Goal: Task Accomplishment & Management: Manage account settings

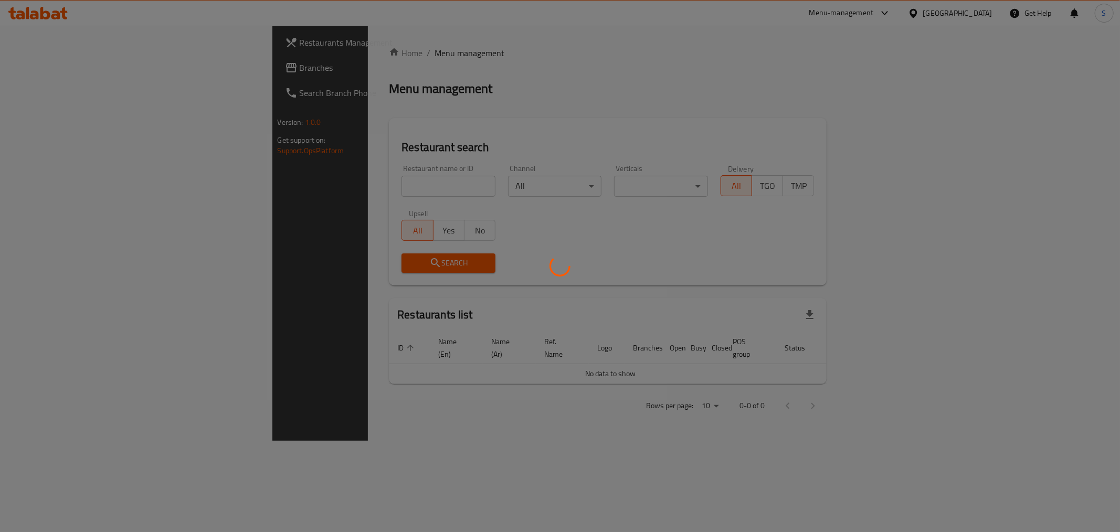
click at [360, 187] on div at bounding box center [560, 266] width 1120 height 532
click at [357, 185] on div at bounding box center [560, 266] width 1120 height 532
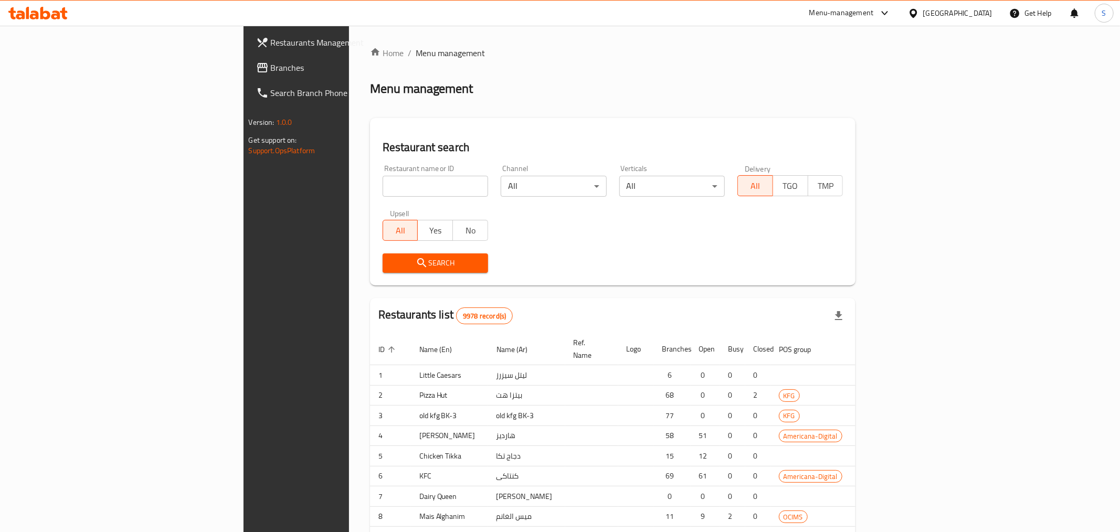
click at [795, 500] on div at bounding box center [560, 266] width 1120 height 532
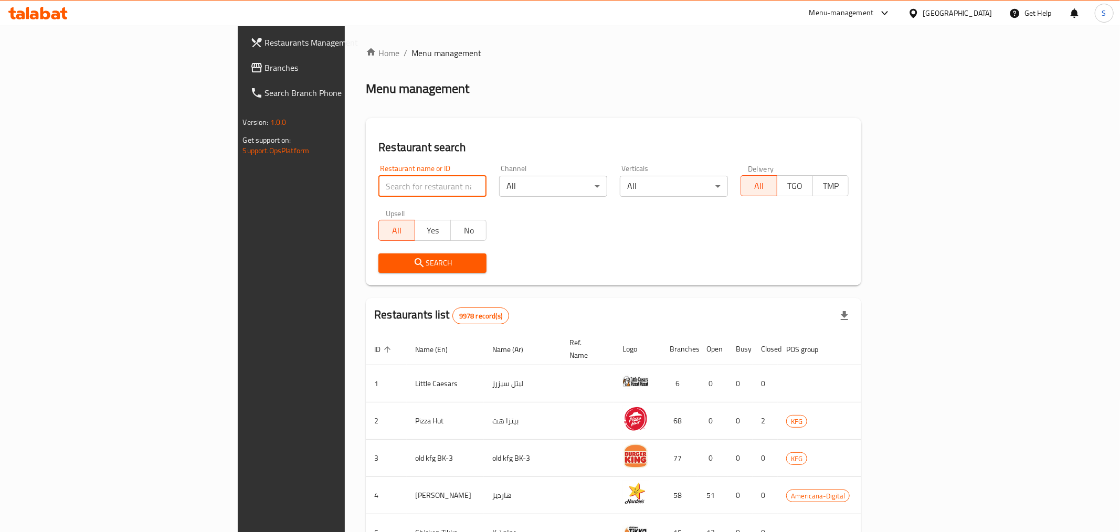
click at [378, 184] on input "search" at bounding box center [432, 186] width 108 height 21
type input "Wendy"
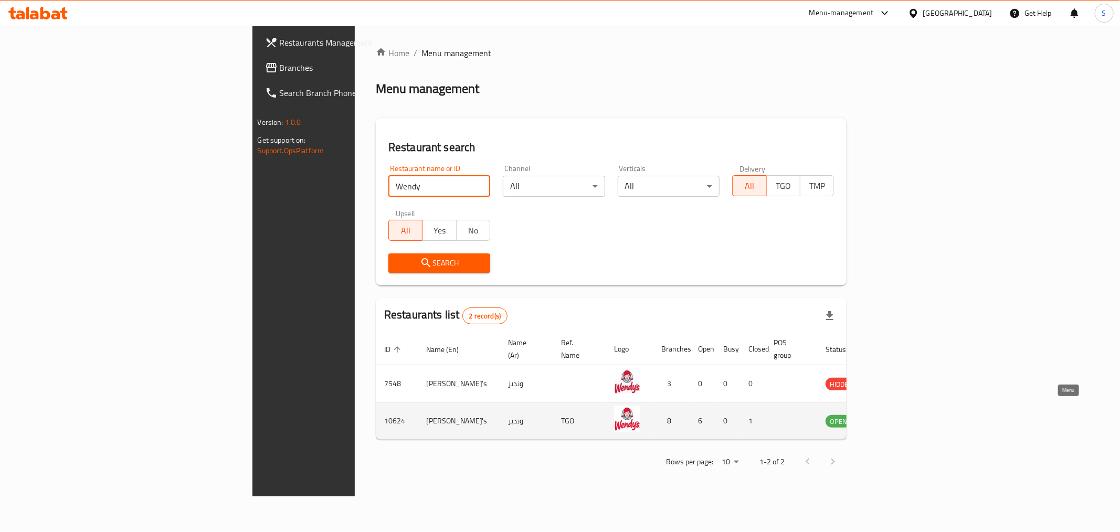
click at [891, 419] on icon "enhanced table" at bounding box center [889, 421] width 4 height 4
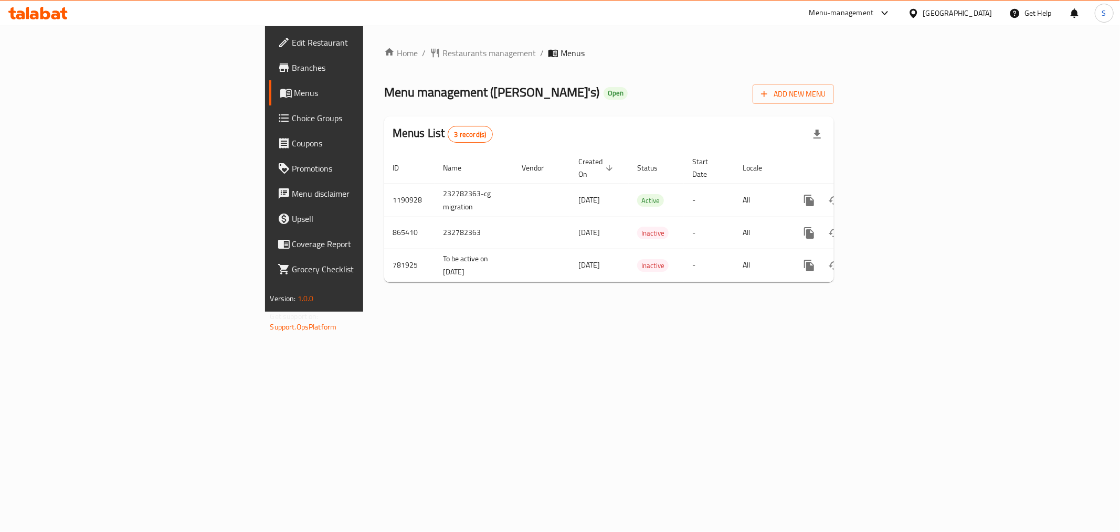
click at [265, 70] on div "Edit Restaurant Branches Menus Choice Groups Coupons Promotions Menu disclaimer…" at bounding box center [560, 169] width 590 height 286
click at [292, 67] on span "Branches" at bounding box center [367, 67] width 151 height 13
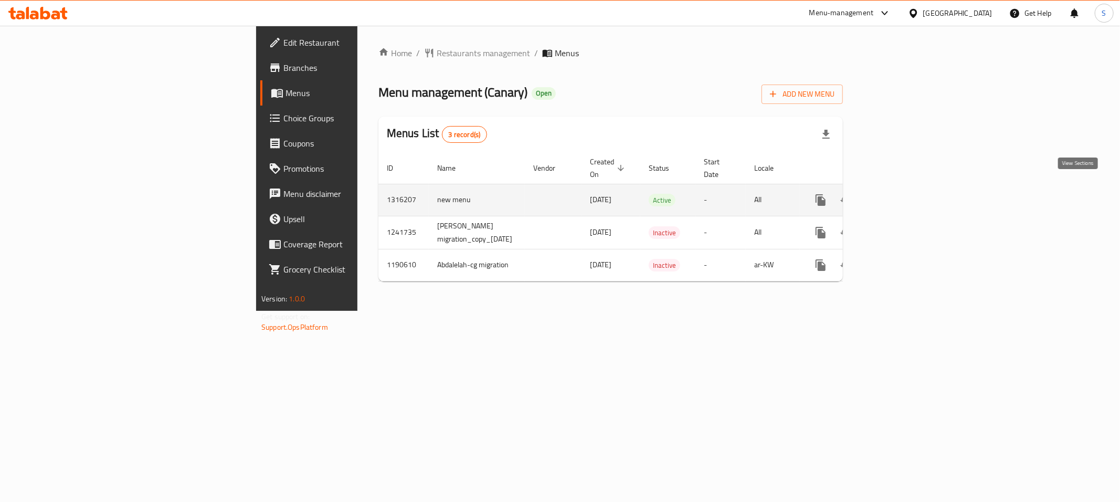
click at [902, 194] on icon "enhanced table" at bounding box center [896, 200] width 13 height 13
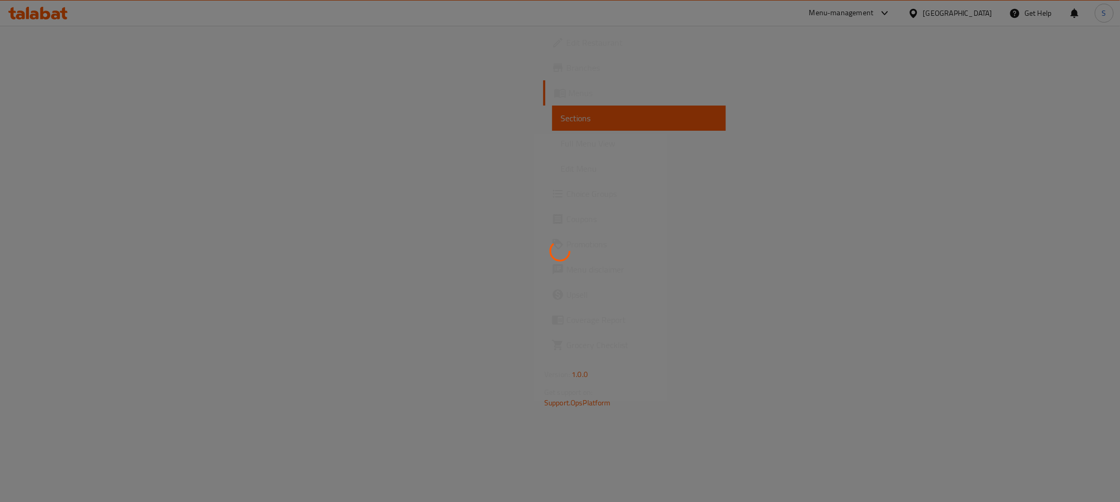
click at [768, 281] on div at bounding box center [560, 251] width 1120 height 502
click at [496, 198] on div at bounding box center [560, 251] width 1120 height 502
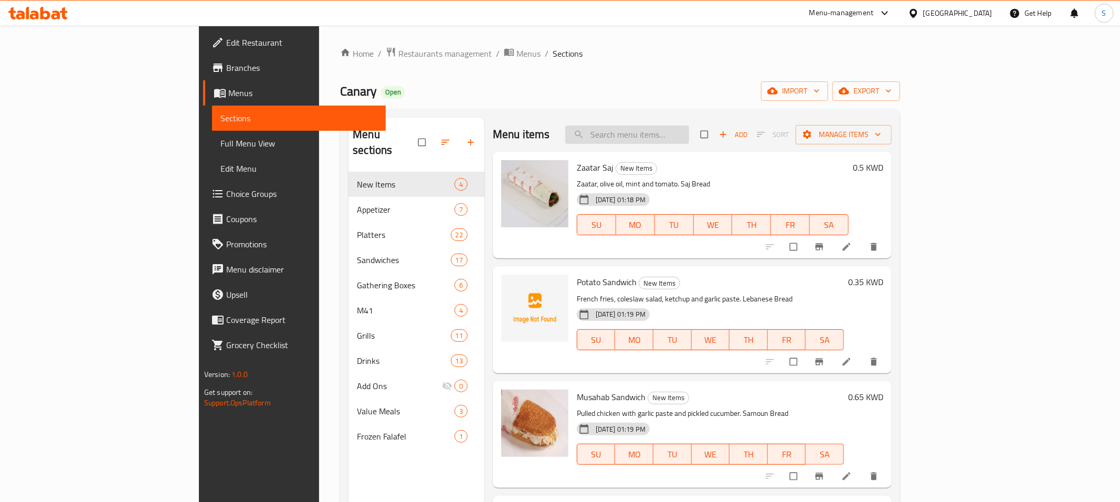
click at [689, 141] on input "search" at bounding box center [627, 134] width 124 height 18
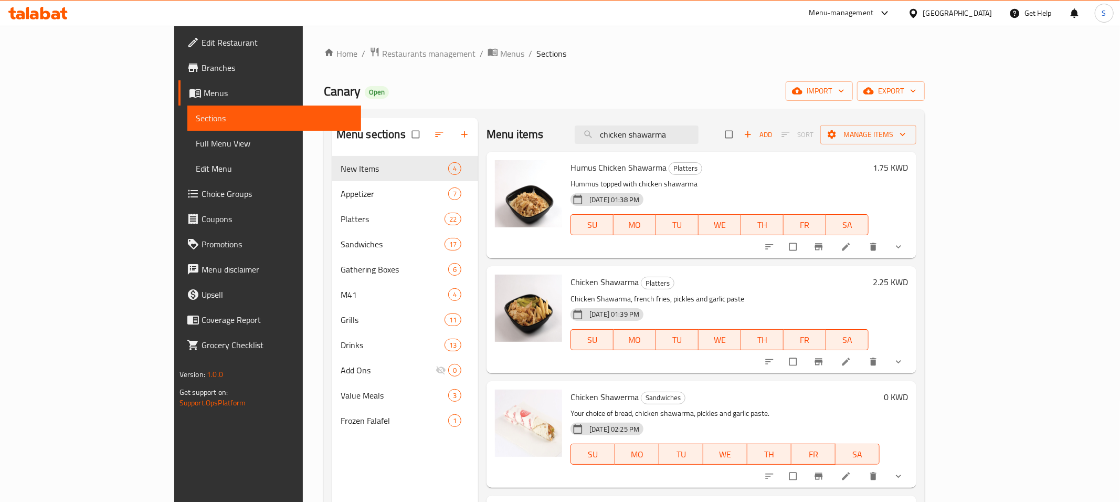
type input "chicken shawarma"
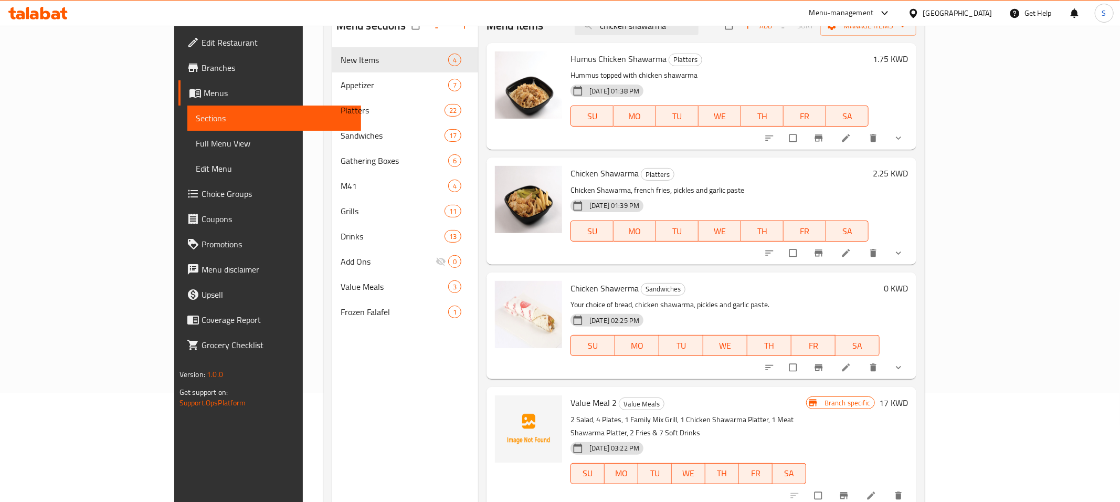
scroll to position [147, 0]
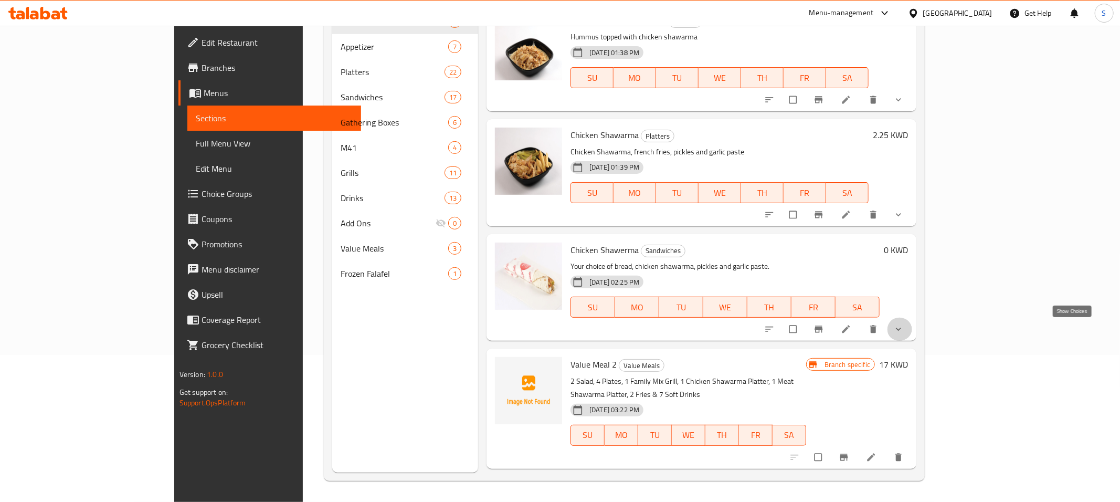
click at [903, 330] on icon "show more" at bounding box center [898, 329] width 10 height 10
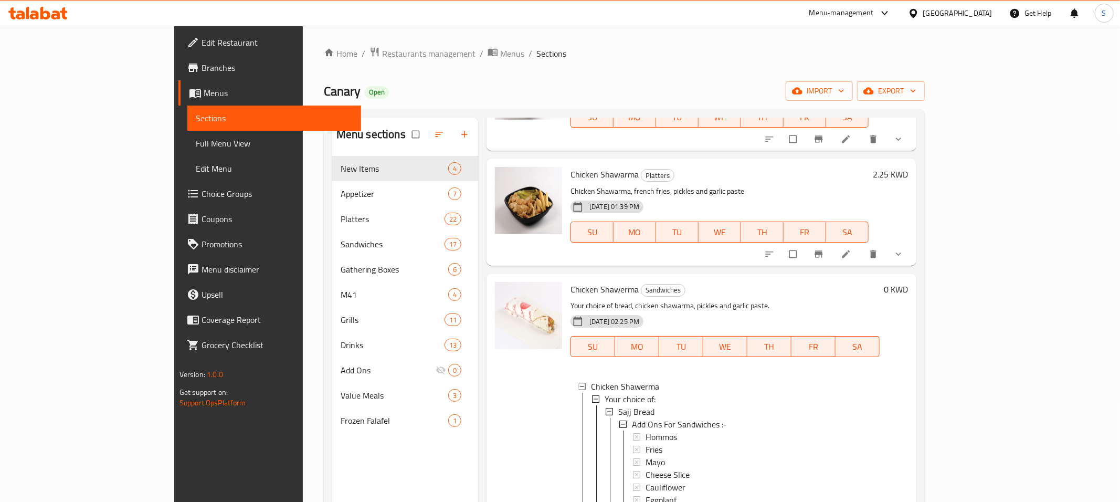
scroll to position [2, 0]
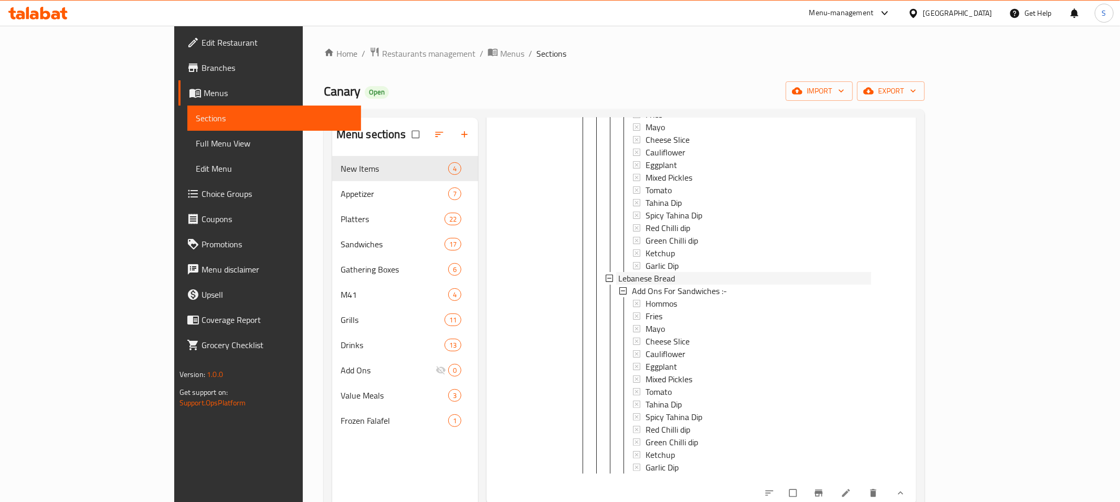
click at [606, 279] on div at bounding box center [610, 277] width 8 height 7
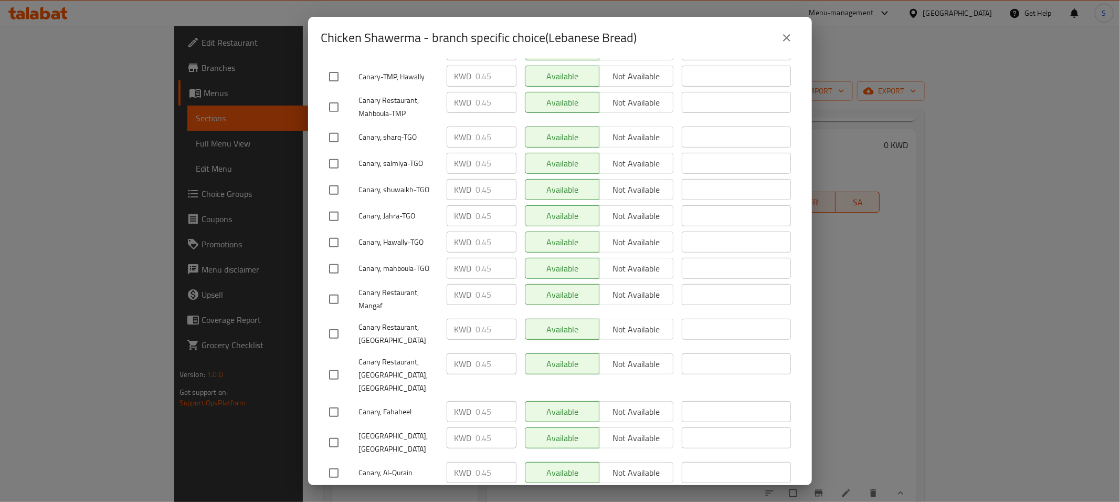
scroll to position [0, 0]
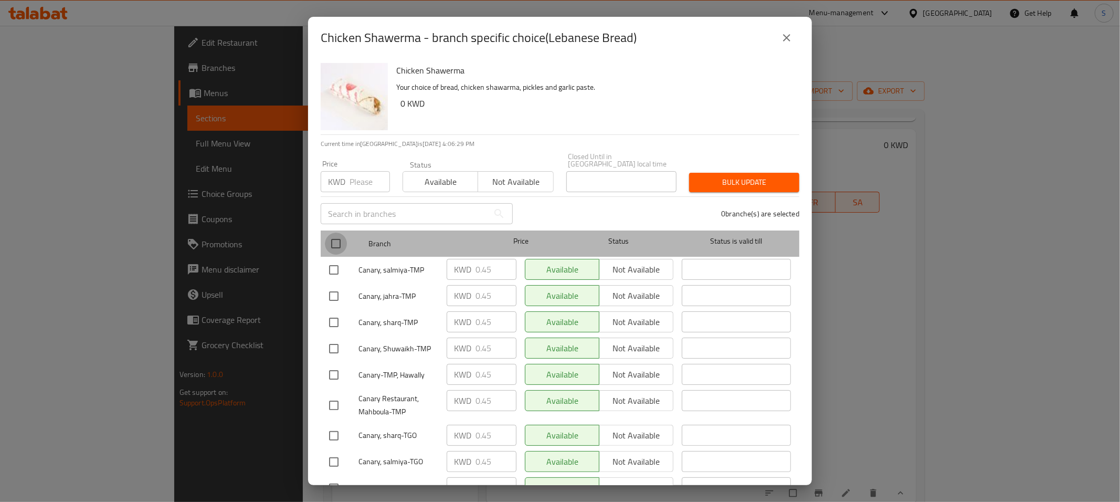
drag, startPoint x: 337, startPoint y: 232, endPoint x: 370, endPoint y: 165, distance: 74.8
click at [336, 232] on input "checkbox" at bounding box center [336, 243] width 22 height 22
checkbox input "true"
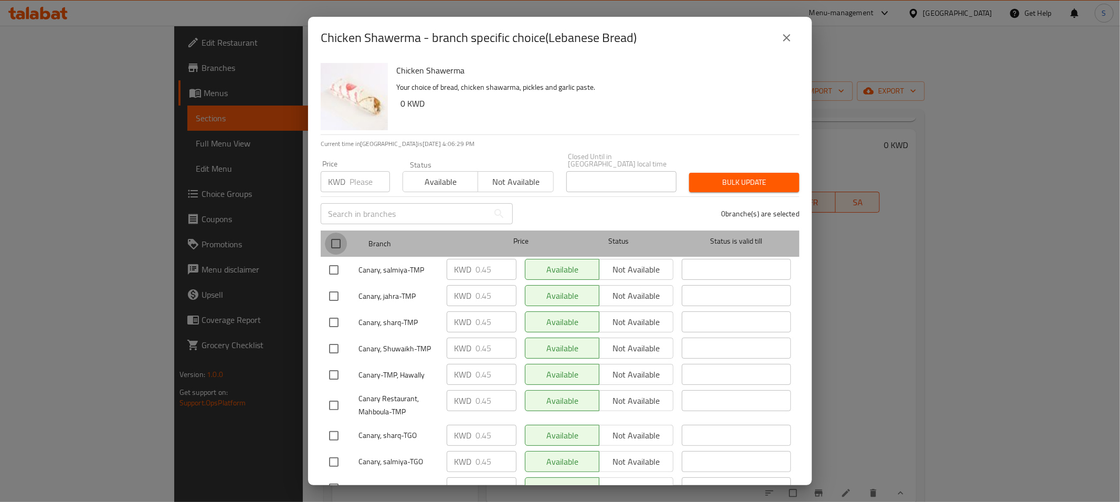
checkbox input "true"
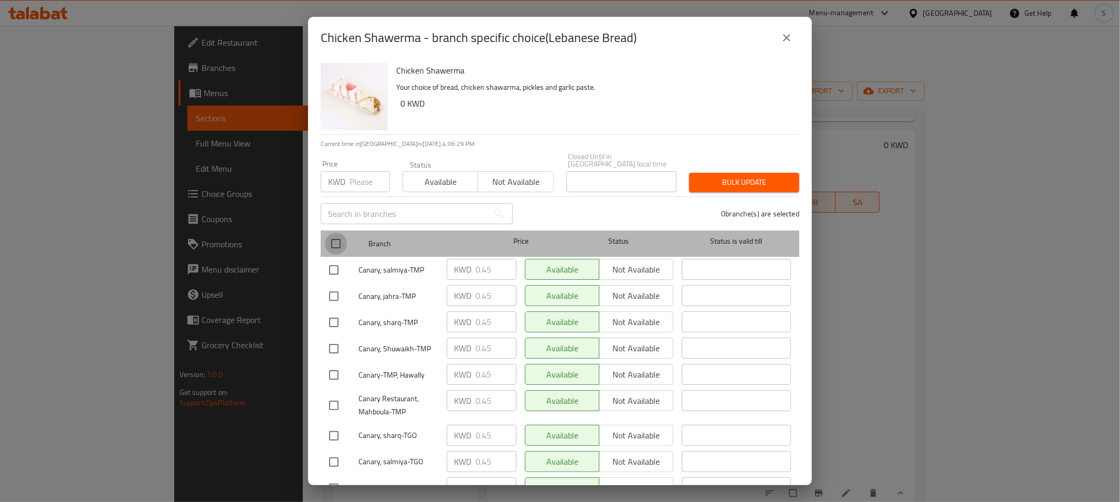
checkbox input "true"
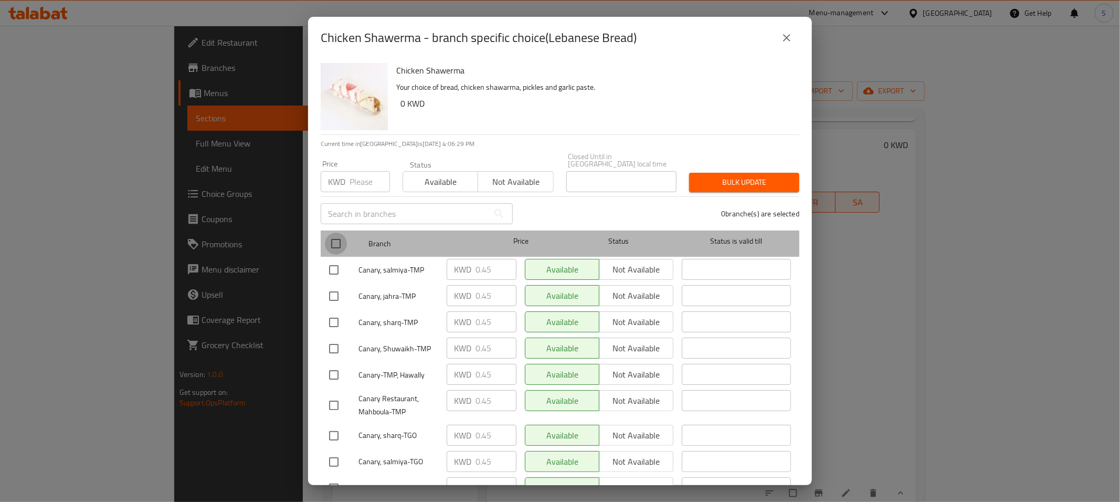
checkbox input "true"
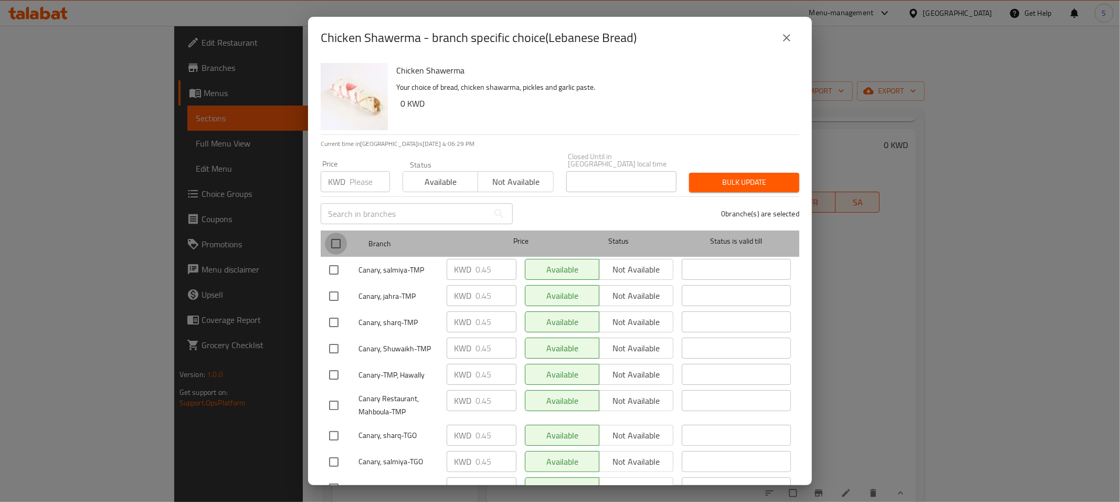
checkbox input "true"
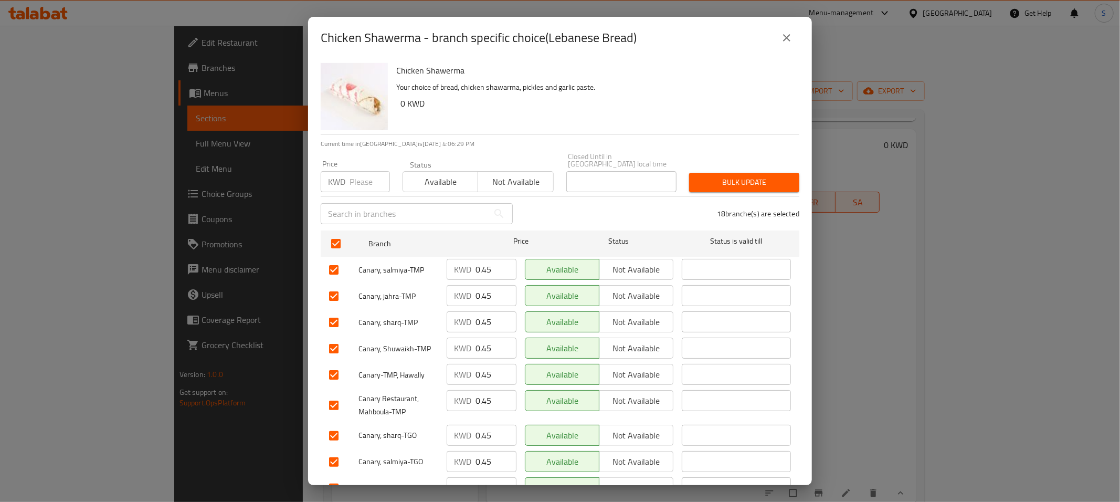
click at [369, 174] on input "number" at bounding box center [369, 181] width 40 height 21
type input "0.65"
click at [756, 173] on button "Bulk update" at bounding box center [744, 182] width 110 height 19
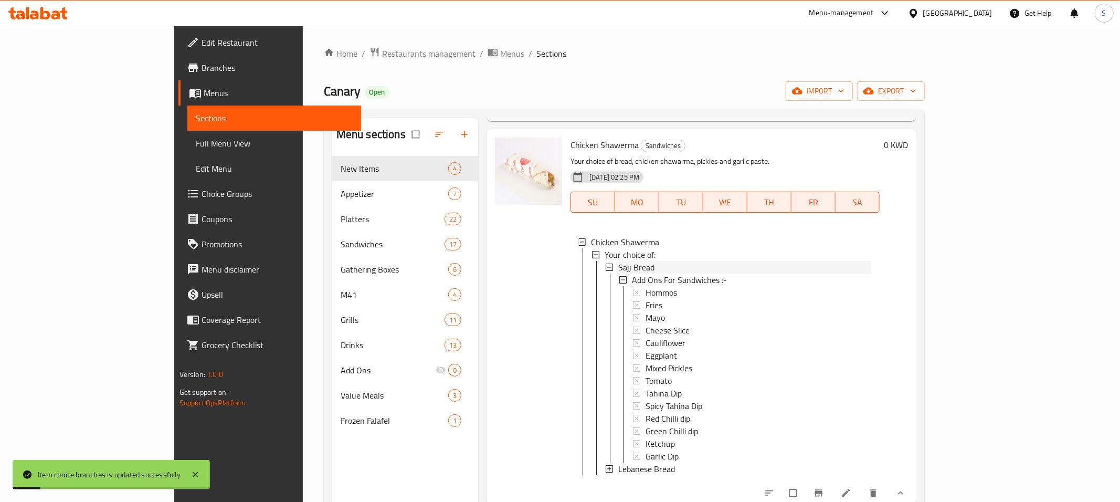
click at [619, 264] on div "Sajj Bread" at bounding box center [744, 267] width 253 height 13
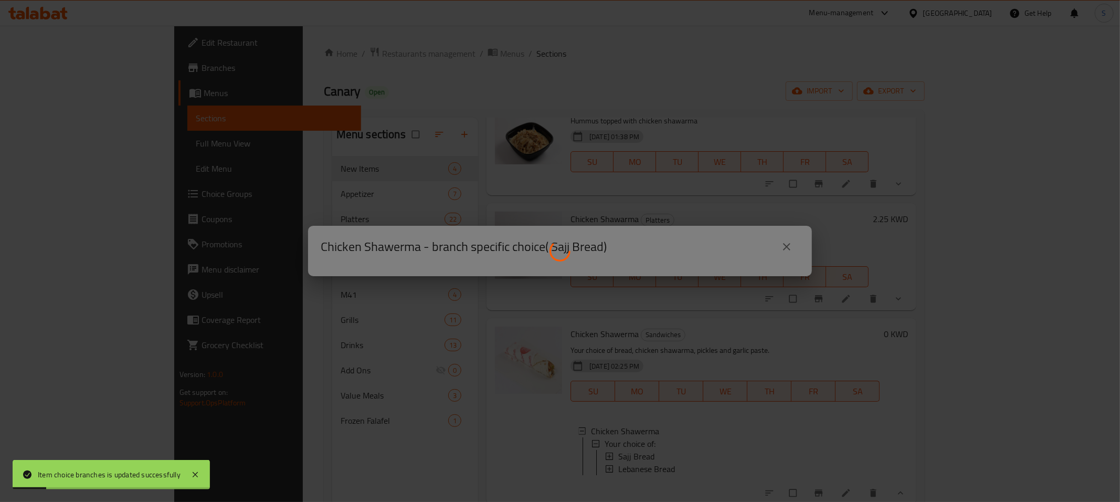
scroll to position [63, 0]
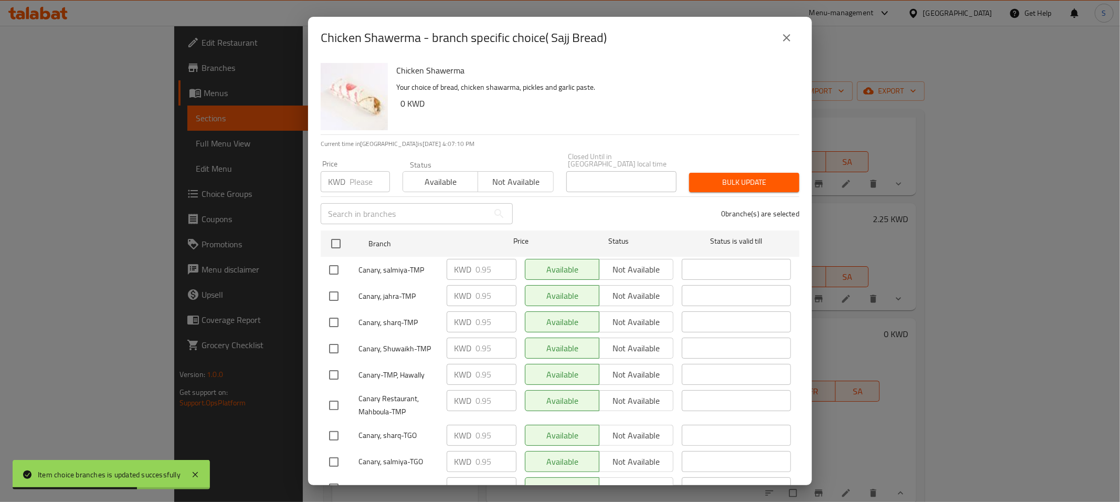
click at [788, 37] on icon "close" at bounding box center [786, 37] width 7 height 7
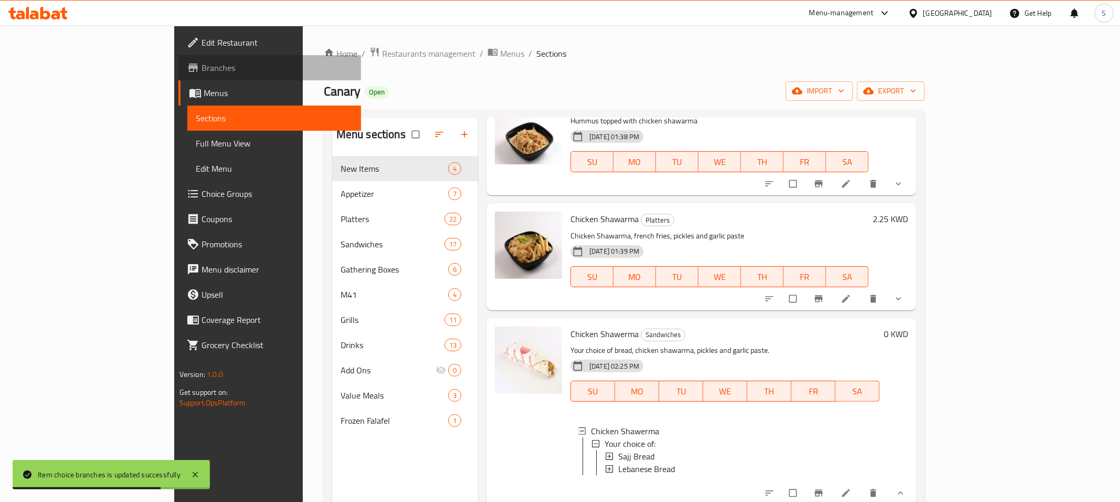
click at [201, 68] on span "Branches" at bounding box center [276, 67] width 151 height 13
